Goal: Task Accomplishment & Management: Use online tool/utility

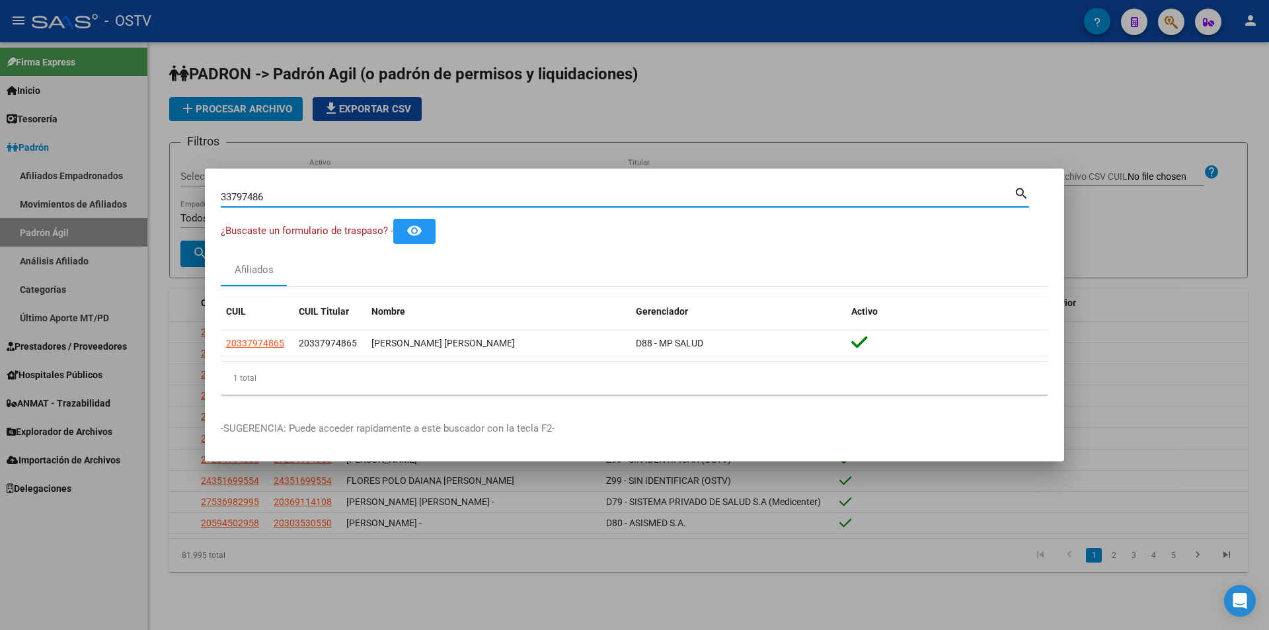
drag, startPoint x: 273, startPoint y: 196, endPoint x: 219, endPoint y: 197, distance: 54.2
click at [219, 197] on mat-dialog-content "33797486 Buscar (apellido, dni, [PERSON_NAME], [PERSON_NAME], cuit, obra social…" at bounding box center [634, 294] width 859 height 221
click at [151, 145] on div at bounding box center [634, 315] width 1269 height 630
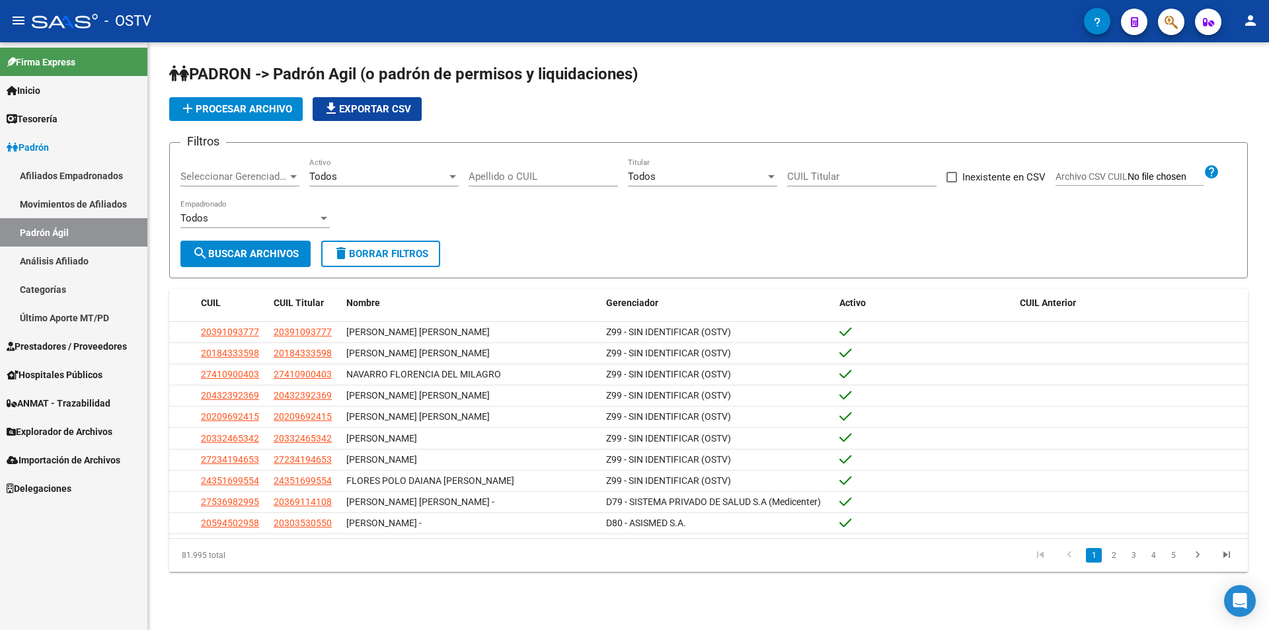
click at [62, 351] on span "Prestadores / Proveedores" at bounding box center [67, 346] width 120 height 15
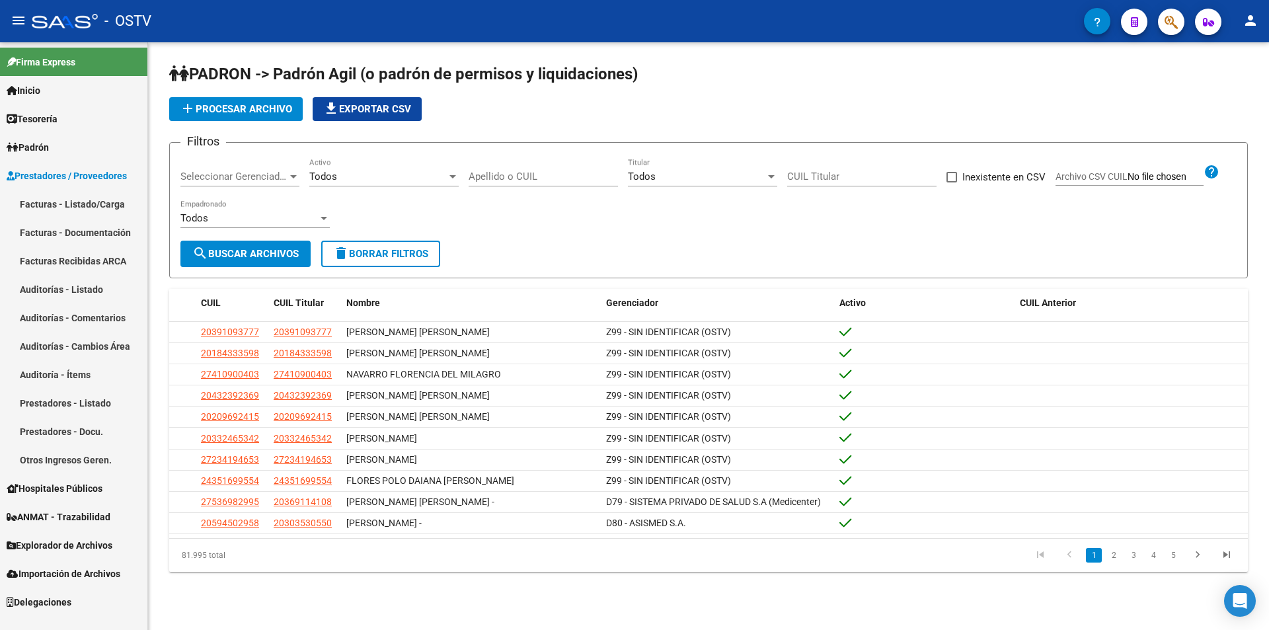
click at [49, 426] on link "Prestadores - Docu." at bounding box center [73, 431] width 147 height 28
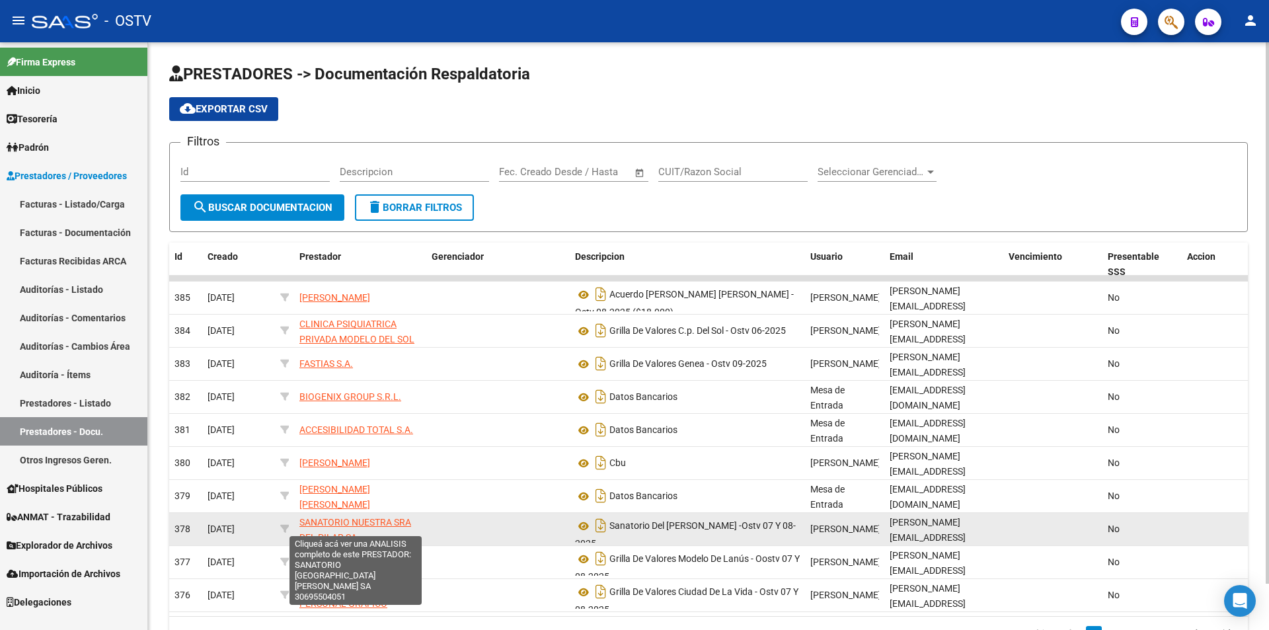
click at [314, 517] on span "SANATORIO NUESTRA SRA DEL PILAR SA" at bounding box center [355, 530] width 112 height 26
type textarea "30695504051"
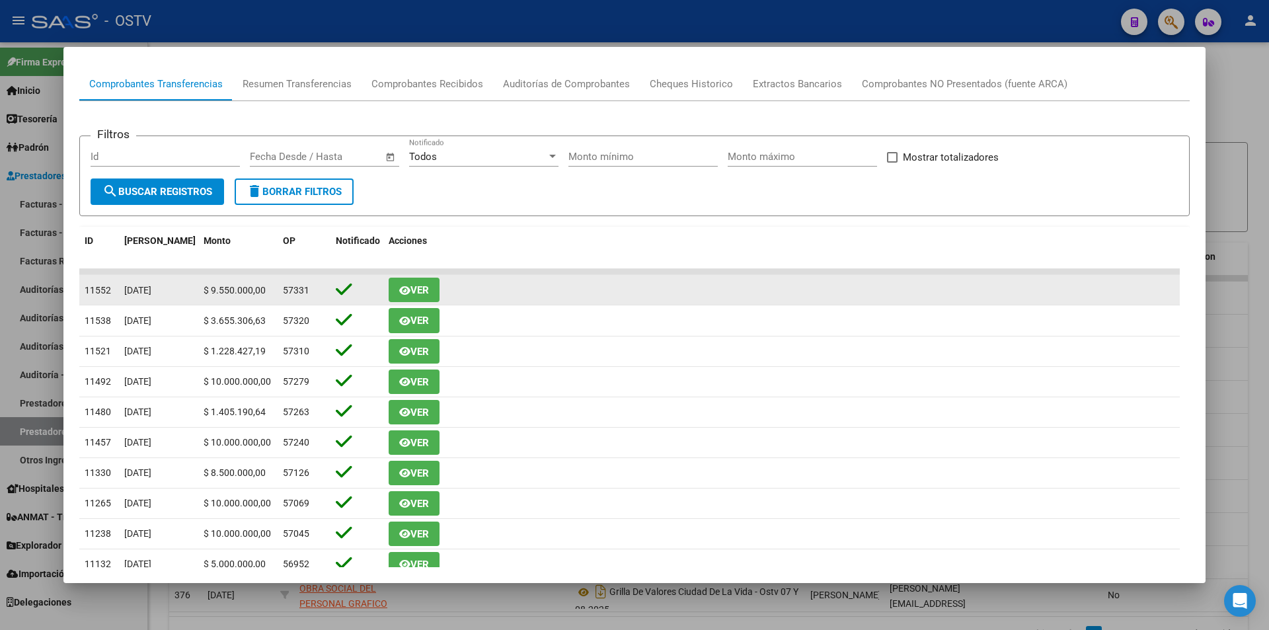
scroll to position [132, 0]
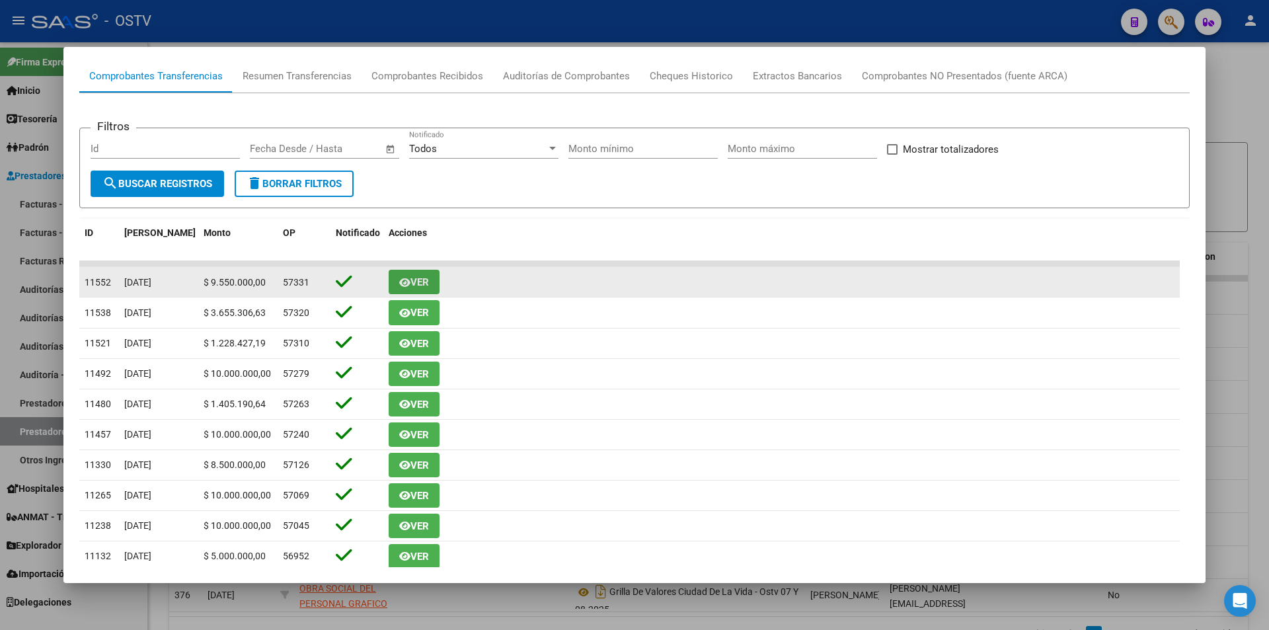
click at [402, 283] on icon "button" at bounding box center [404, 283] width 11 height 10
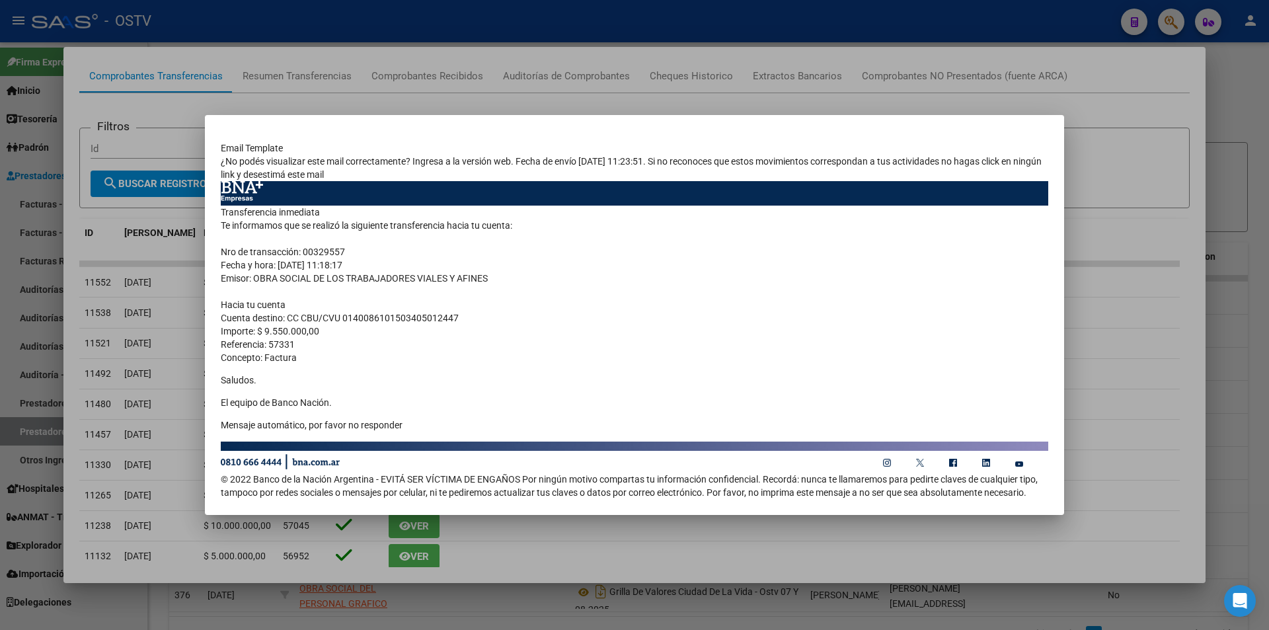
click at [1103, 106] on div at bounding box center [634, 315] width 1269 height 630
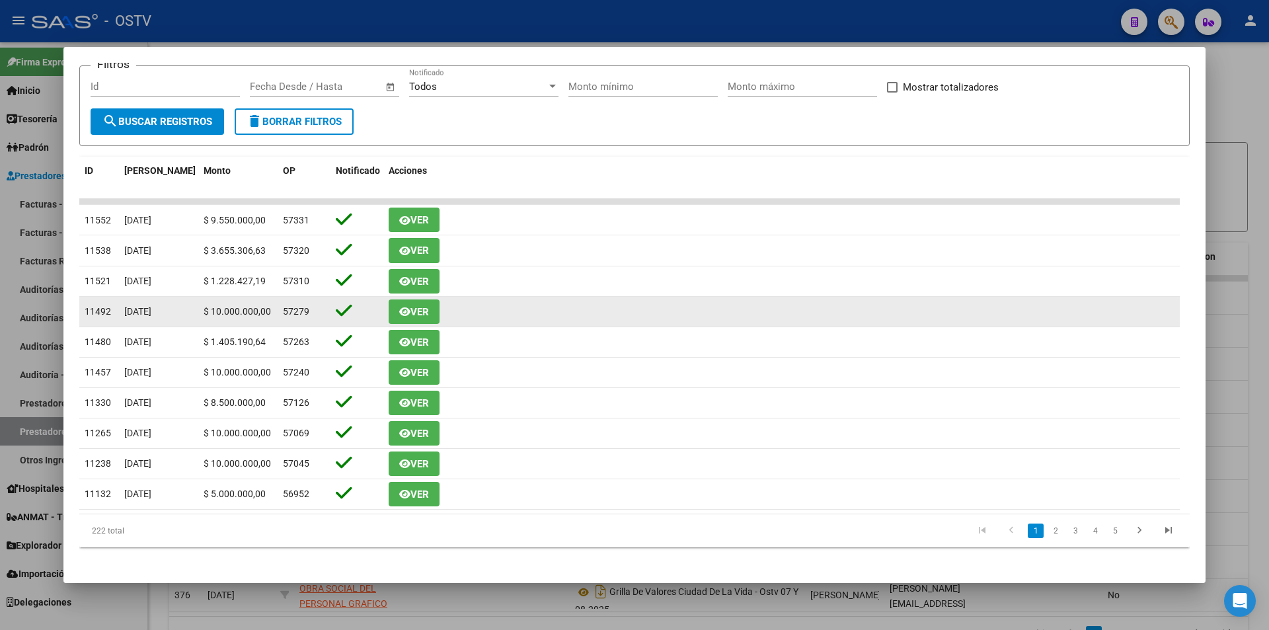
scroll to position [200, 0]
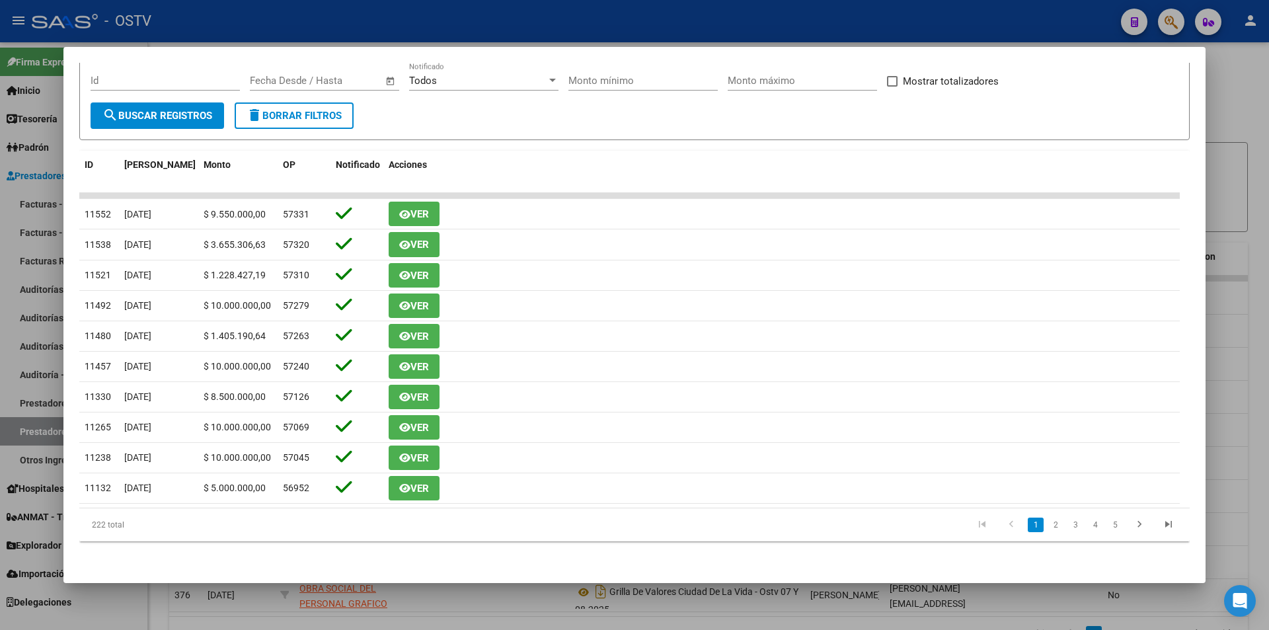
click at [166, 27] on div at bounding box center [634, 315] width 1269 height 630
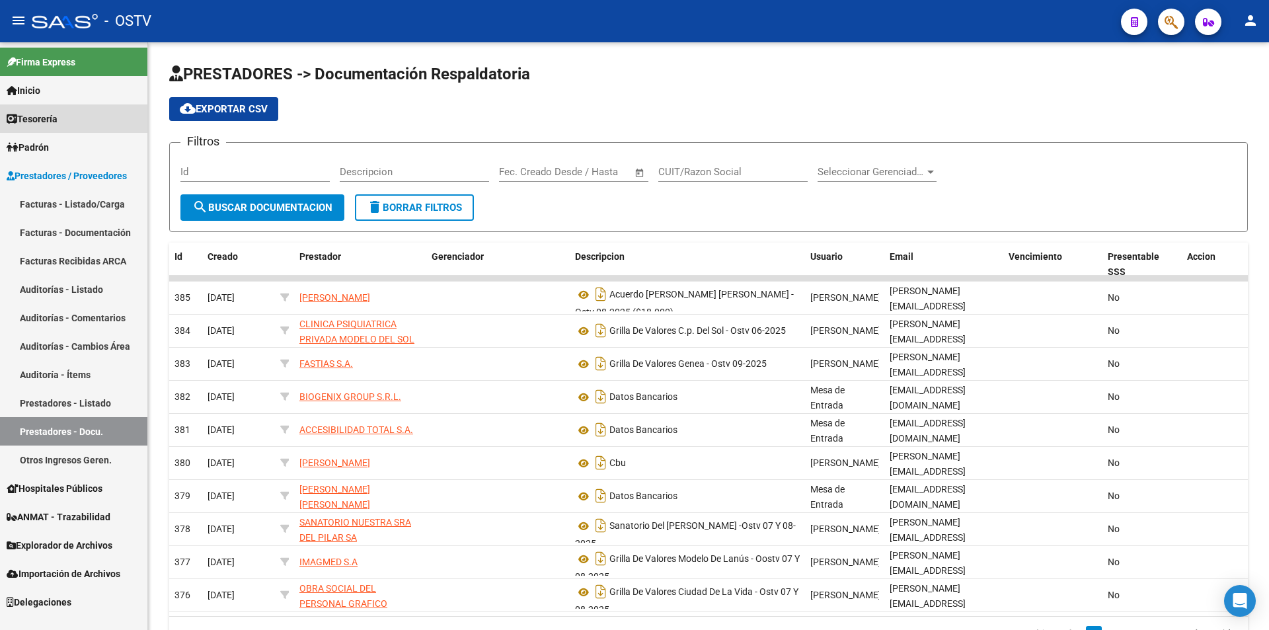
click at [94, 118] on link "Tesorería" at bounding box center [73, 118] width 147 height 28
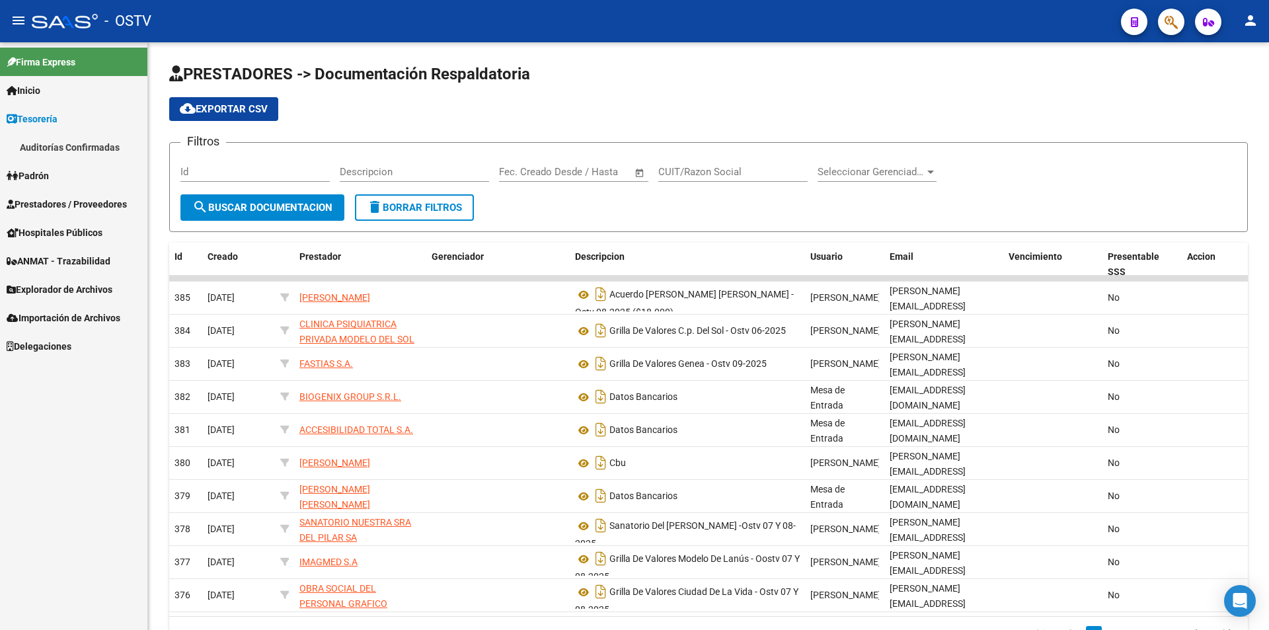
click at [77, 200] on span "Prestadores / Proveedores" at bounding box center [67, 204] width 120 height 15
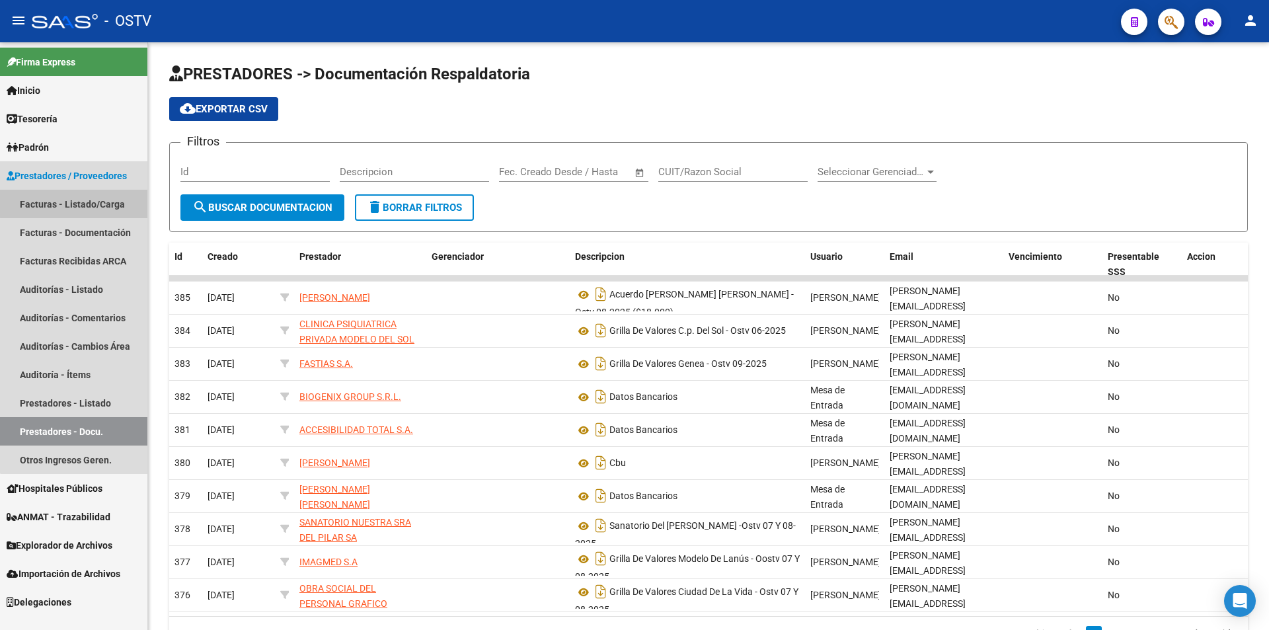
click at [83, 200] on link "Facturas - Listado/Carga" at bounding box center [73, 204] width 147 height 28
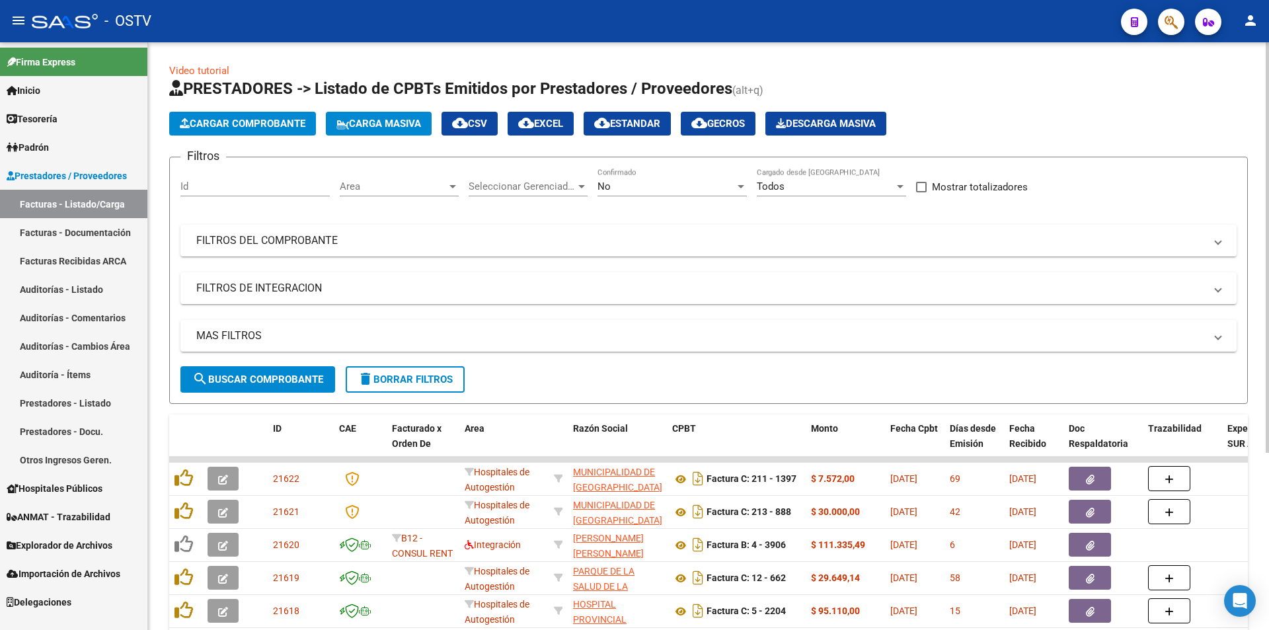
click at [642, 179] on div "No Confirmado" at bounding box center [671, 182] width 149 height 28
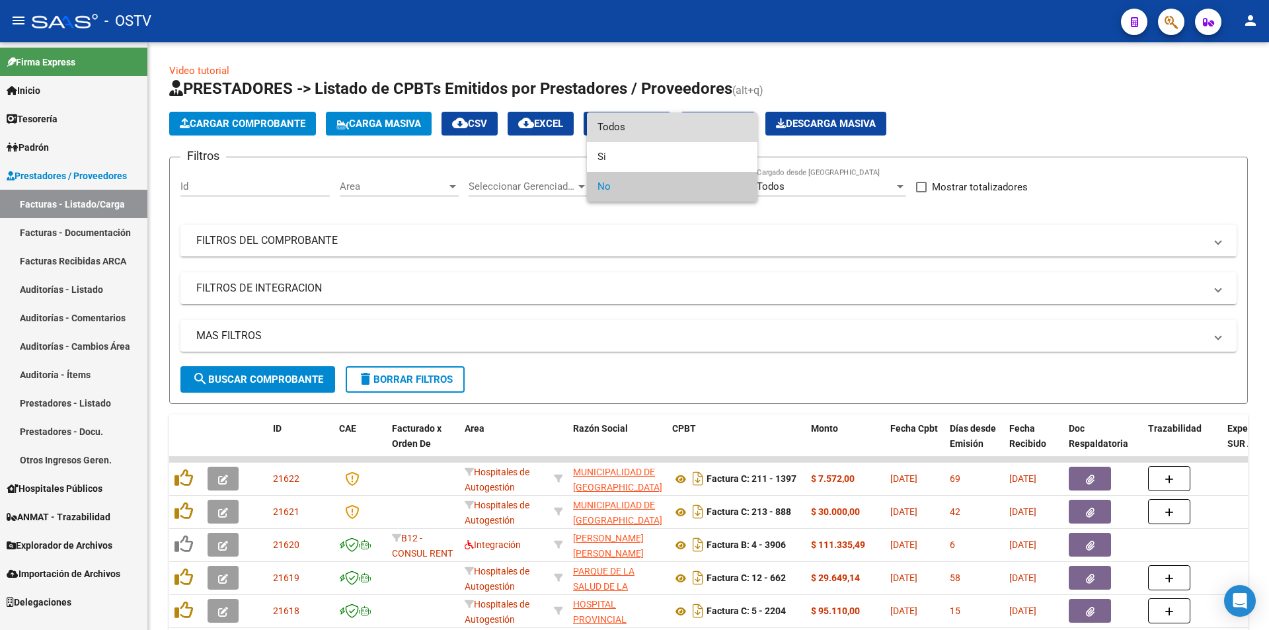
click at [615, 131] on span "Todos" at bounding box center [671, 127] width 149 height 30
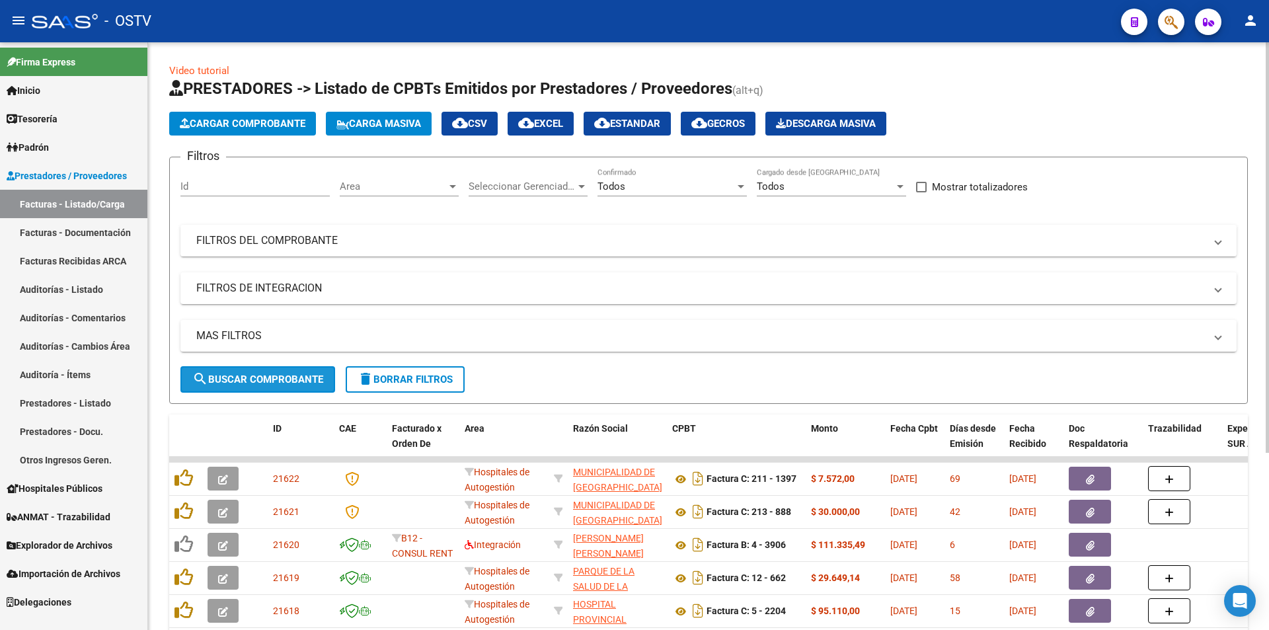
click at [235, 366] on button "search Buscar Comprobante" at bounding box center [257, 379] width 155 height 26
click at [270, 377] on span "search Buscar Comprobante" at bounding box center [257, 379] width 131 height 12
click at [275, 375] on span "search Buscar Comprobante" at bounding box center [257, 379] width 131 height 12
